Goal: Task Accomplishment & Management: Manage account settings

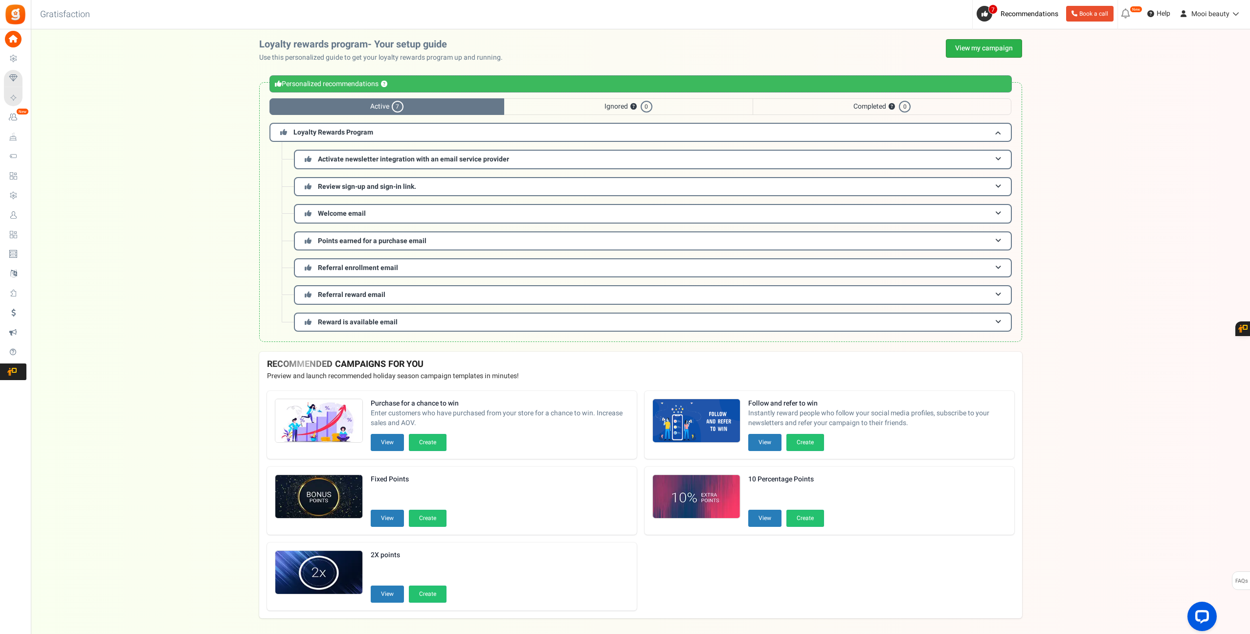
click at [989, 53] on link "View my campaign" at bounding box center [984, 48] width 76 height 19
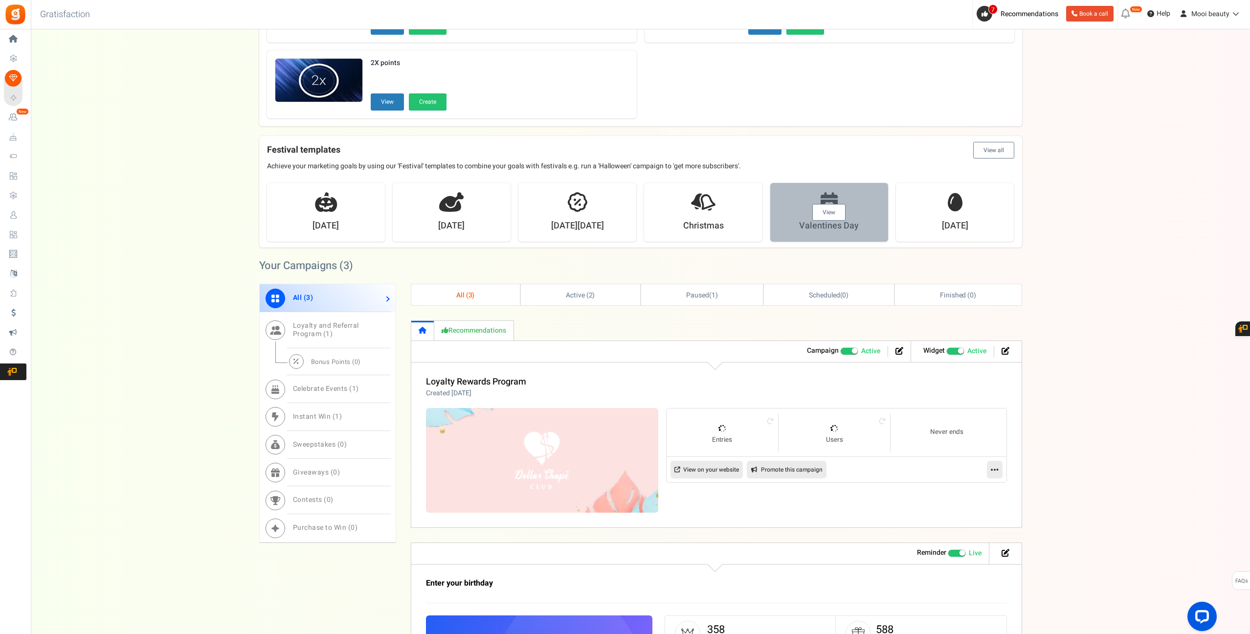
scroll to position [265, 0]
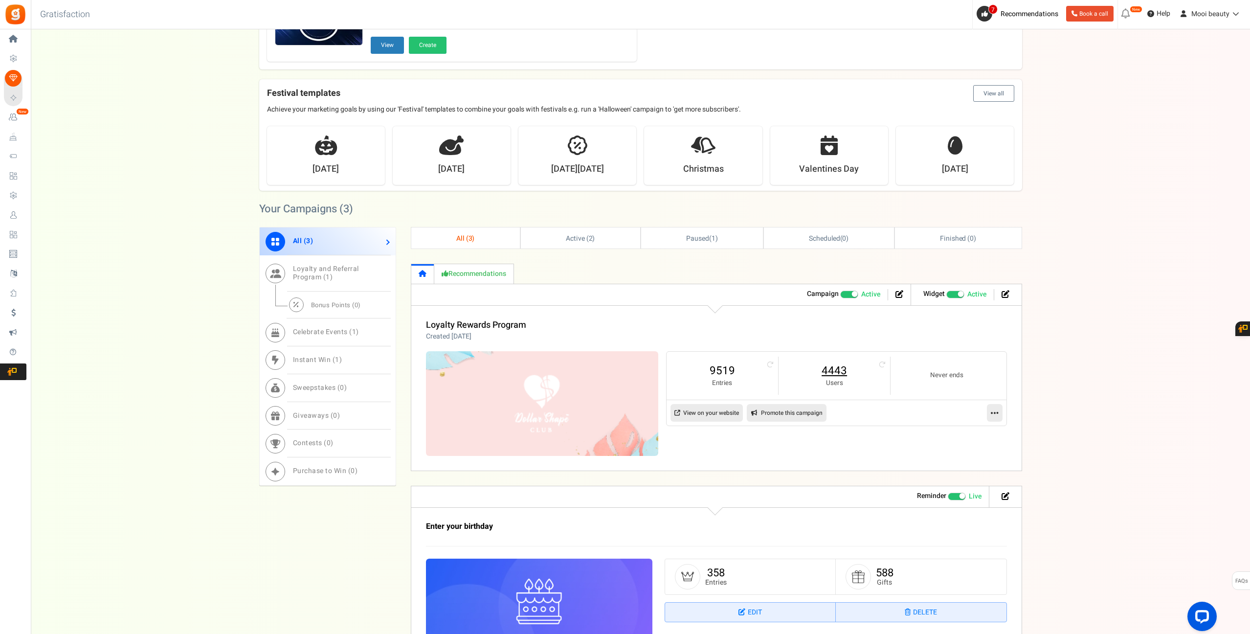
click at [842, 373] on link "4443" at bounding box center [834, 371] width 92 height 16
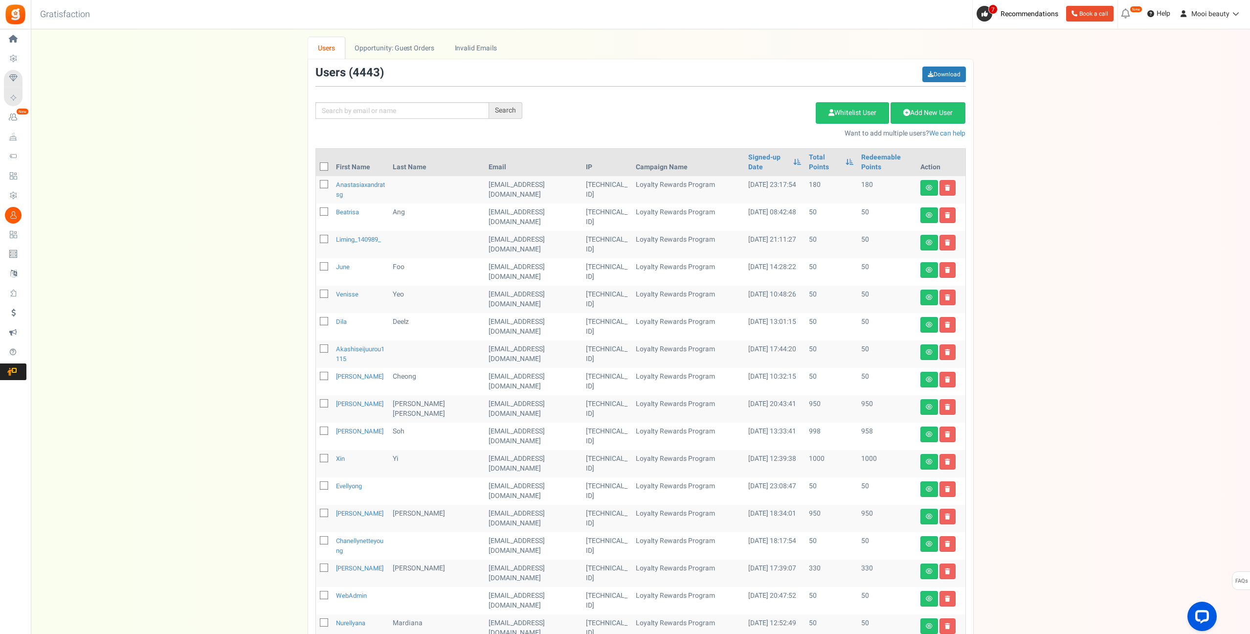
scroll to position [1, 0]
click at [444, 103] on div "Search Add Etsy Order Delete Selected Users Import Users Spam Protection Subtra…" at bounding box center [640, 103] width 665 height 72
paste input "[EMAIL_ADDRESS][DOMAIN_NAME]"
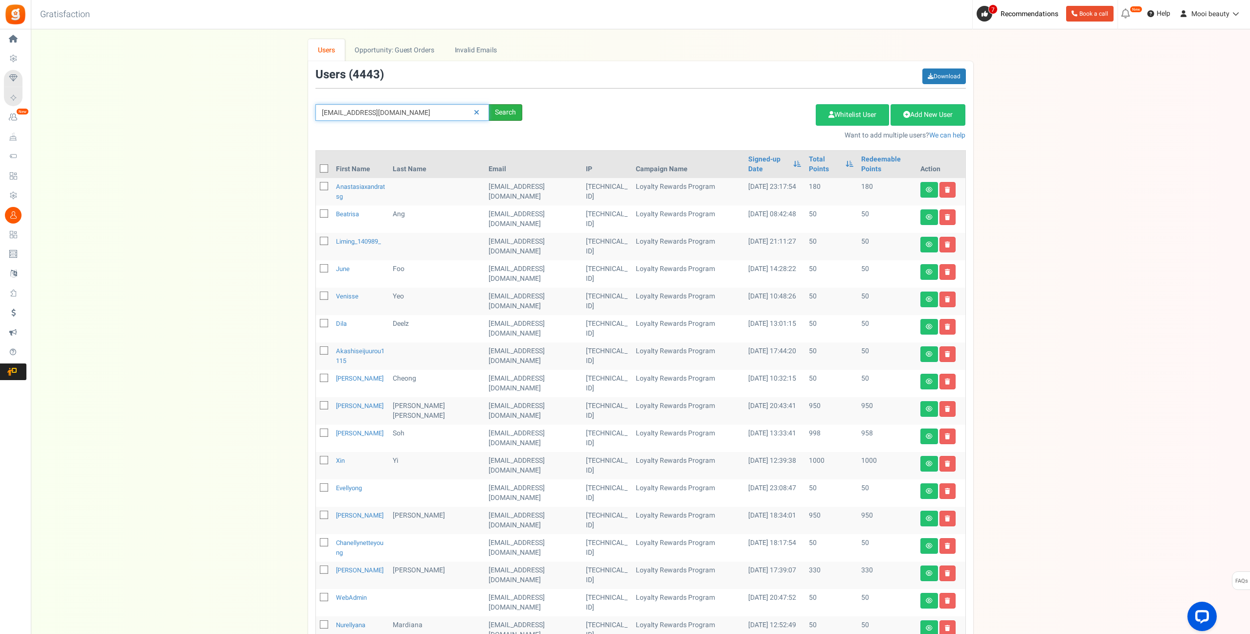
type input "[EMAIL_ADDRESS][DOMAIN_NAME]"
click at [507, 112] on div "Search" at bounding box center [505, 112] width 33 height 17
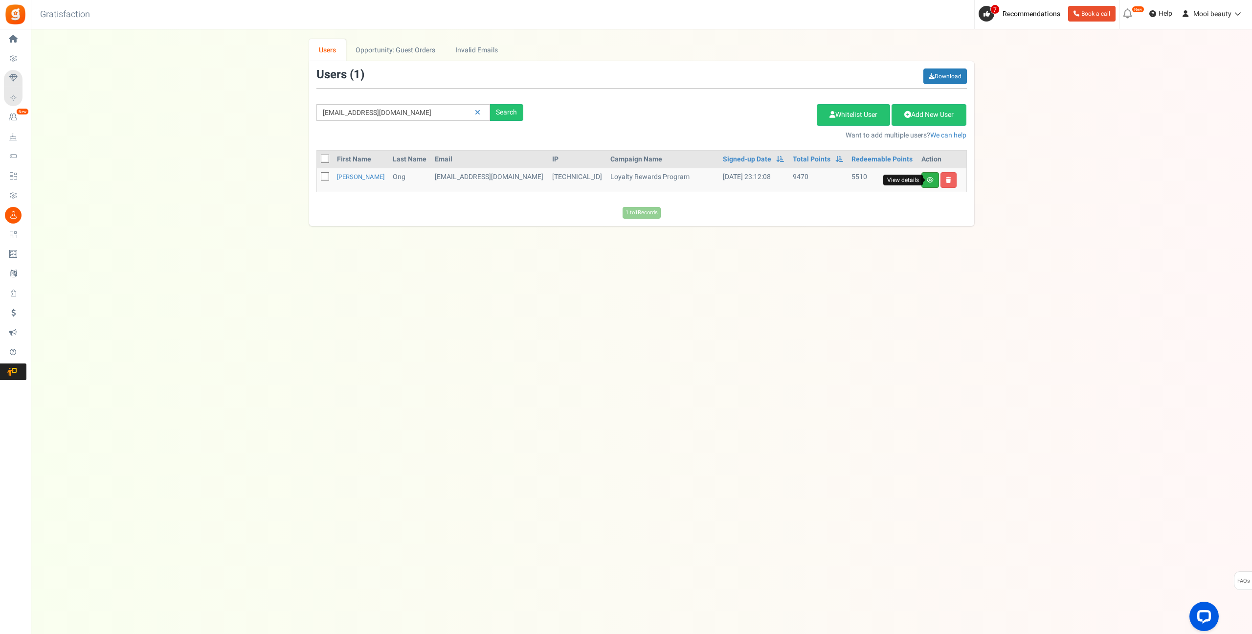
click at [931, 181] on icon at bounding box center [930, 180] width 7 height 6
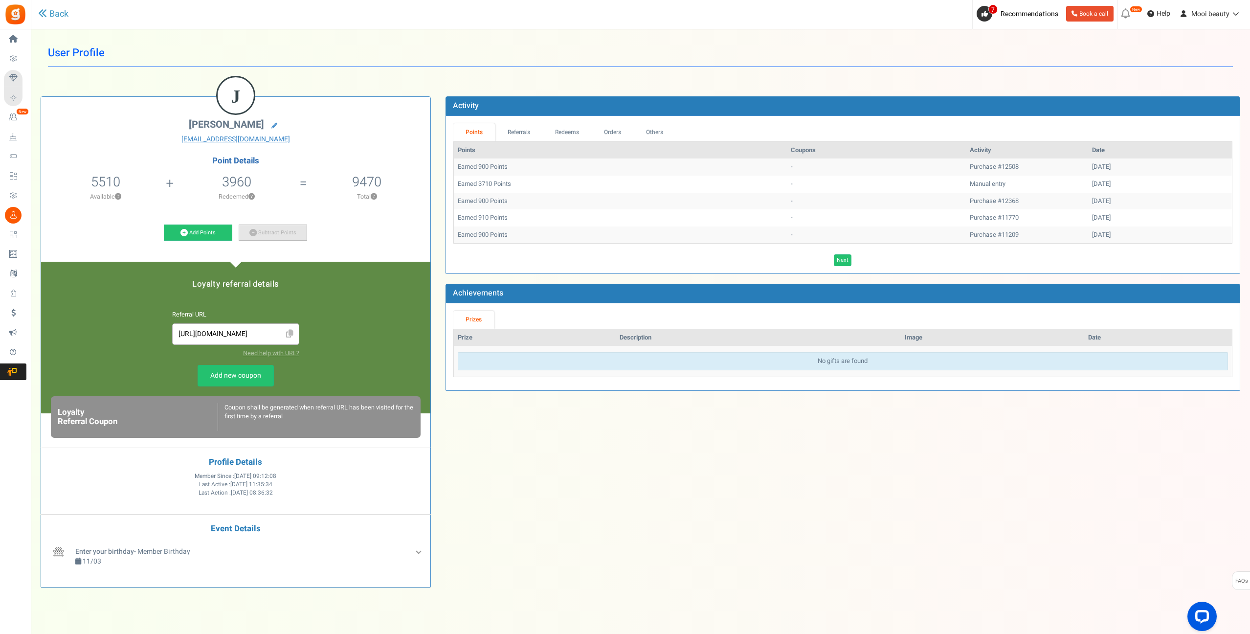
click at [286, 232] on link "Subtract Points" at bounding box center [273, 232] width 68 height 17
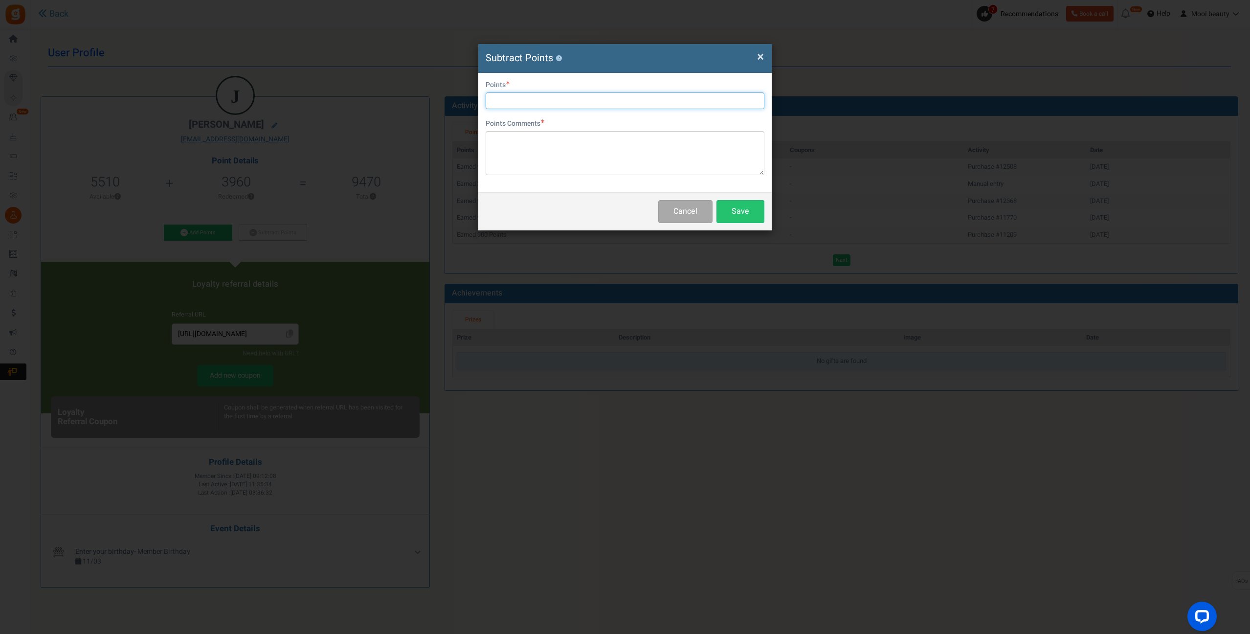
click at [547, 95] on input "text" at bounding box center [625, 100] width 279 height 17
type input "5510"
click at [584, 141] on textarea at bounding box center [625, 153] width 279 height 44
type textarea "Voucher Replacement"
click at [749, 213] on button "Save" at bounding box center [740, 211] width 48 height 23
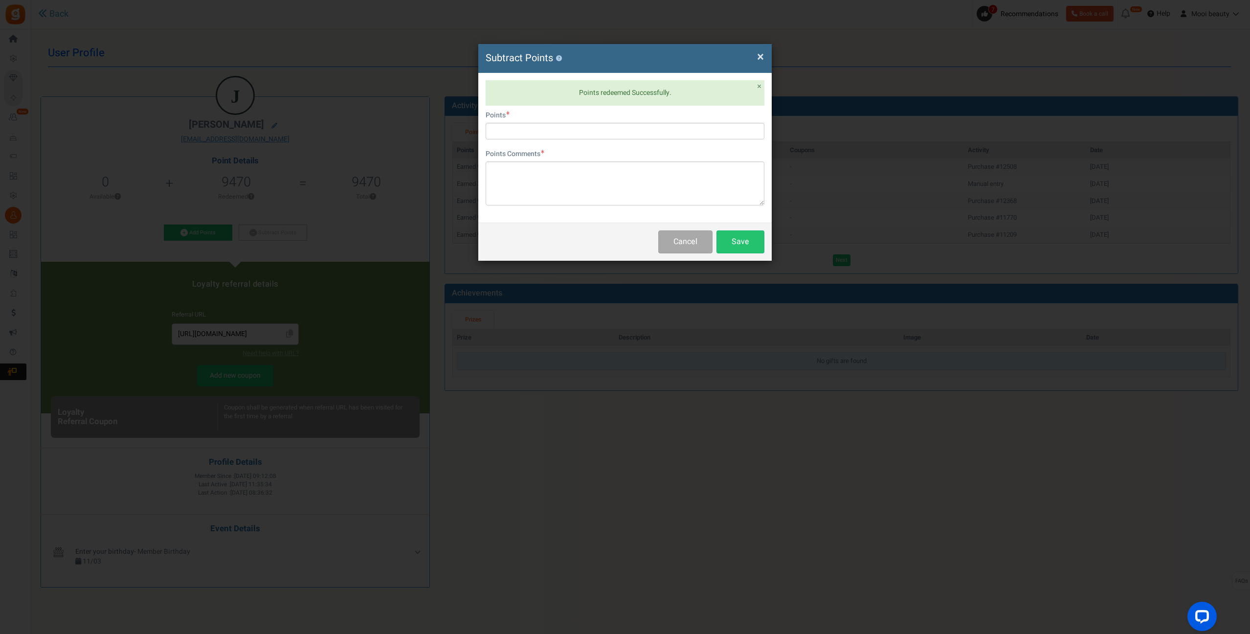
click at [759, 58] on span "×" at bounding box center [760, 56] width 7 height 19
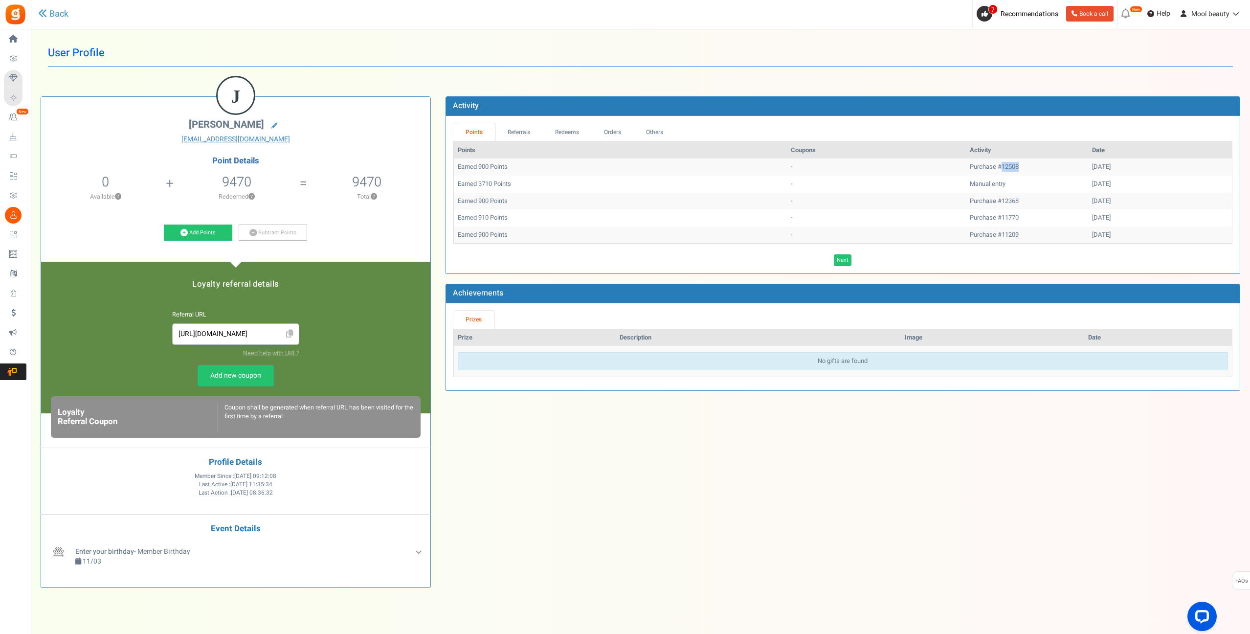
drag, startPoint x: 948, startPoint y: 167, endPoint x: 965, endPoint y: 166, distance: 16.7
click at [966, 166] on td "Purchase #12508" at bounding box center [1027, 166] width 122 height 17
copy td "12508"
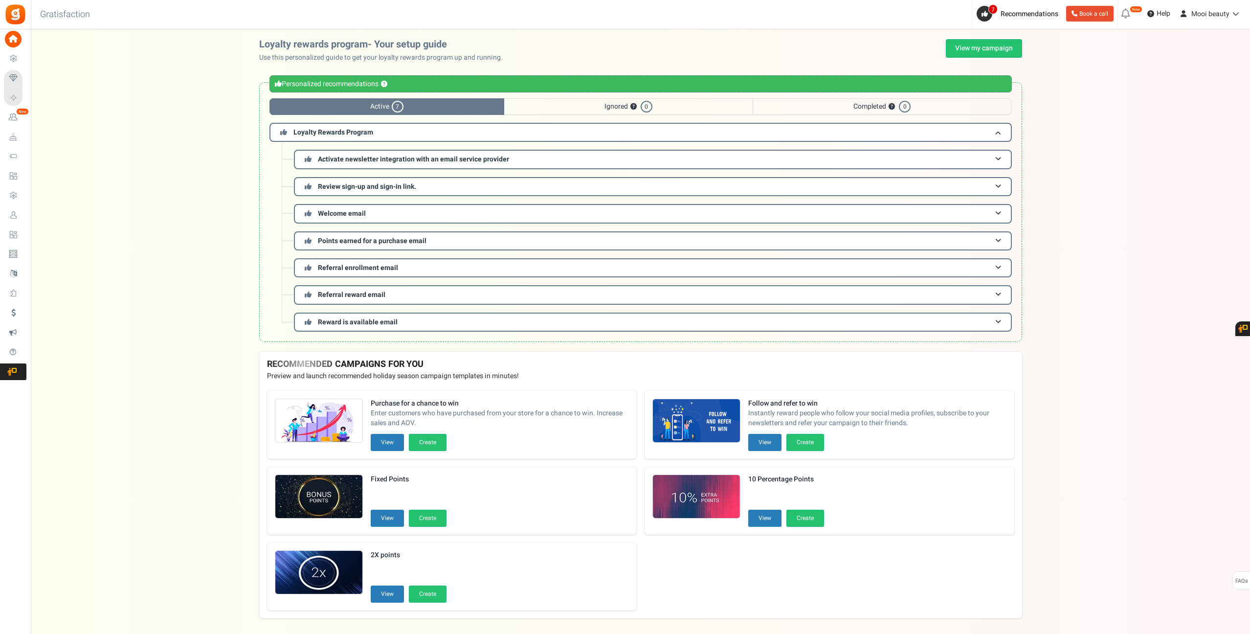
click at [1013, 44] on link "View my campaign" at bounding box center [984, 48] width 76 height 19
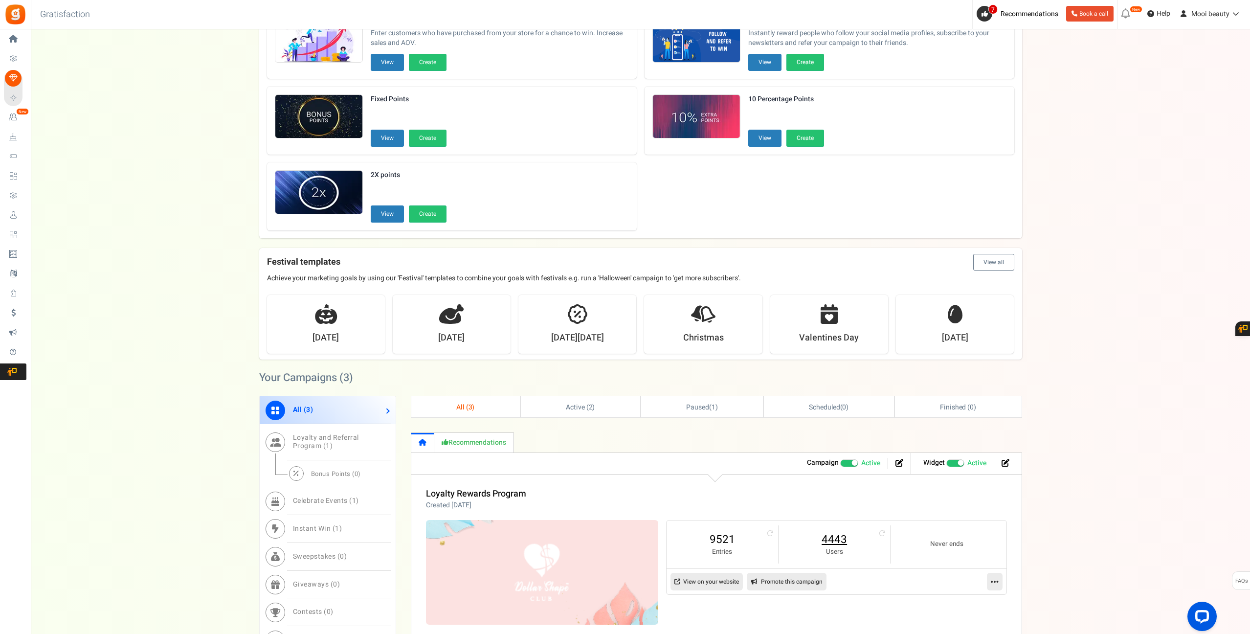
scroll to position [100, 0]
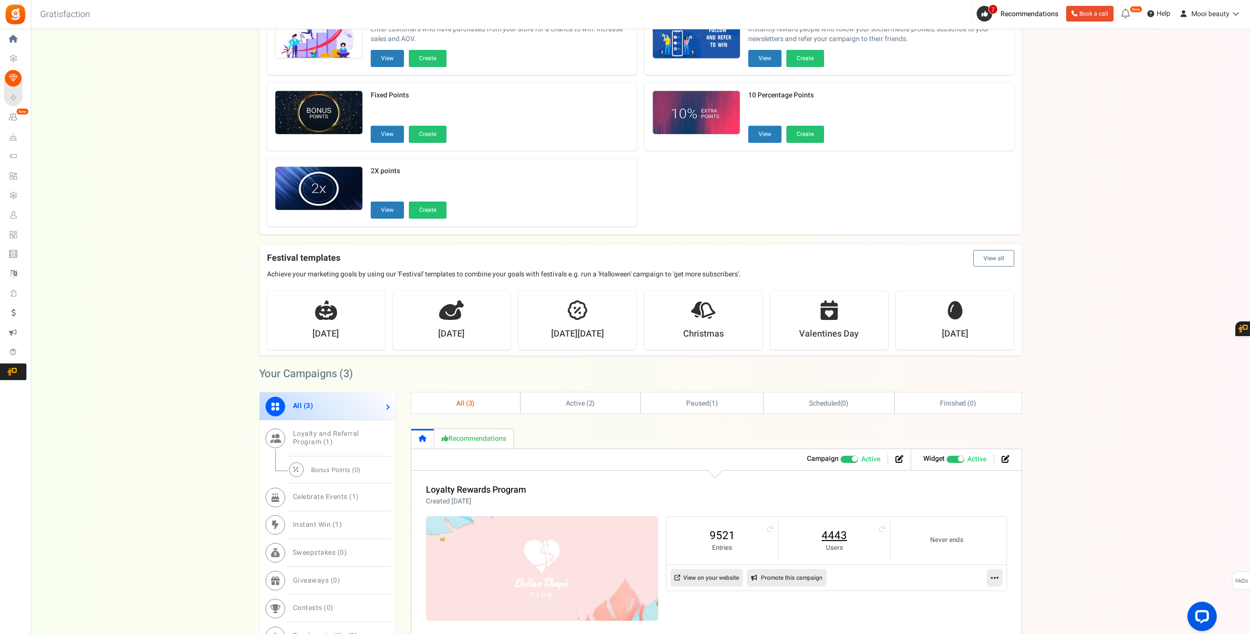
click at [834, 533] on link "4443" at bounding box center [834, 536] width 92 height 16
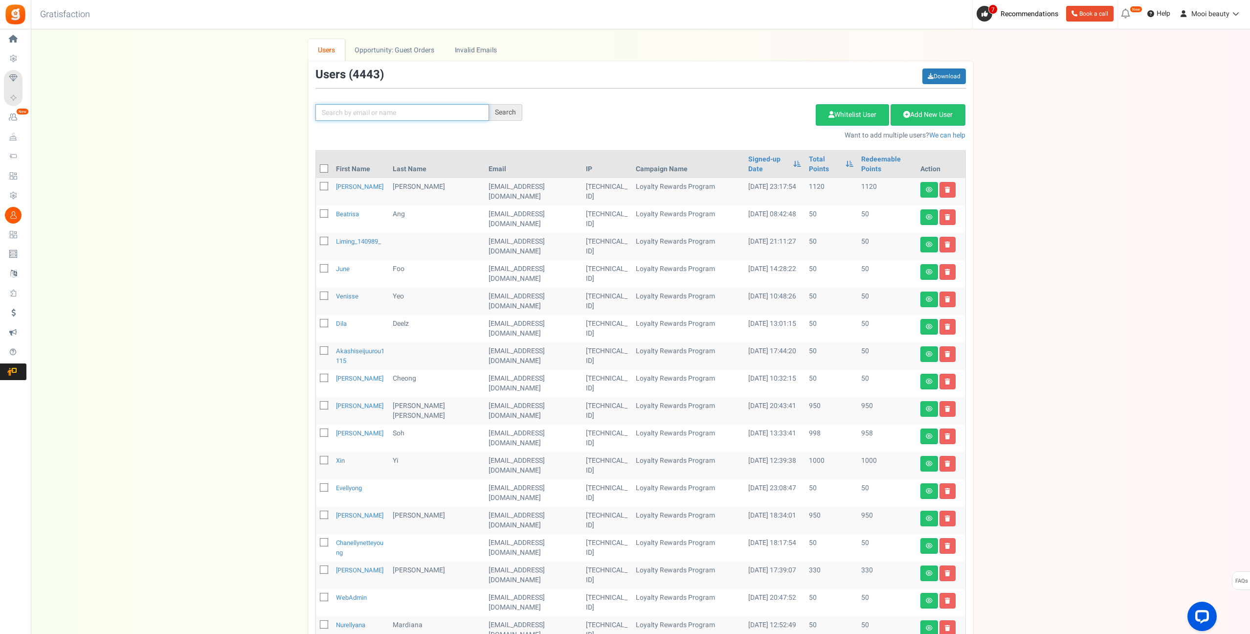
click at [411, 109] on input "text" at bounding box center [402, 112] width 174 height 17
type input "[EMAIL_ADDRESS][DOMAIN_NAME]"
click at [516, 111] on div "Search" at bounding box center [505, 112] width 33 height 17
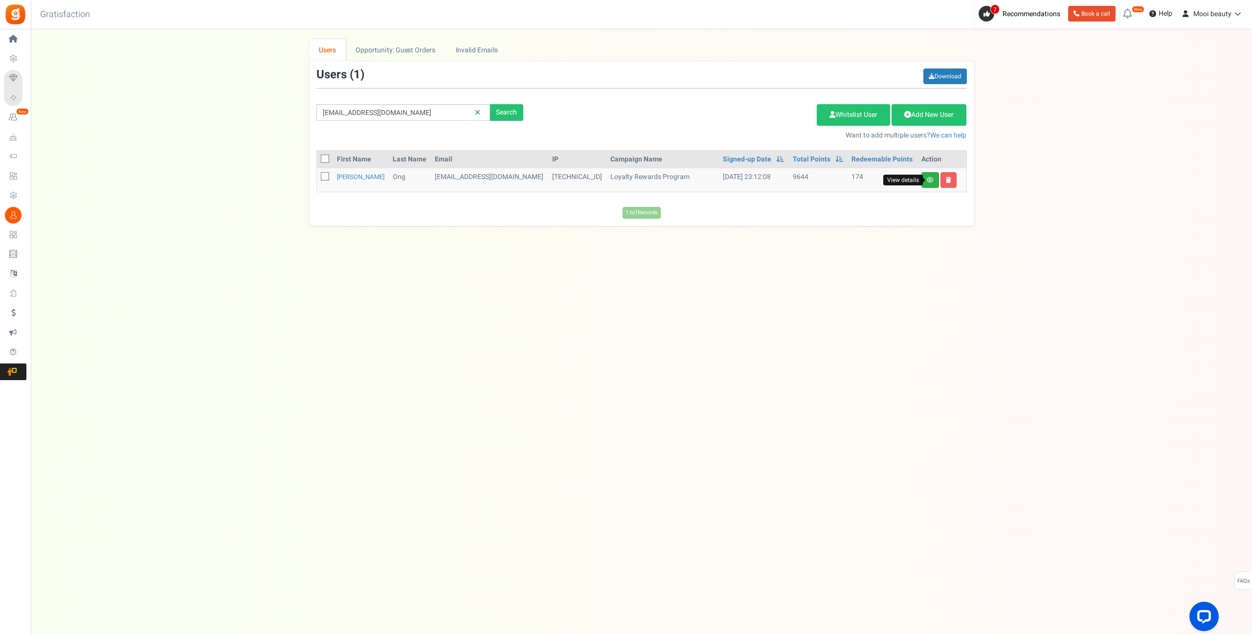
click at [931, 179] on icon at bounding box center [930, 180] width 7 height 6
